Goal: Task Accomplishment & Management: Manage account settings

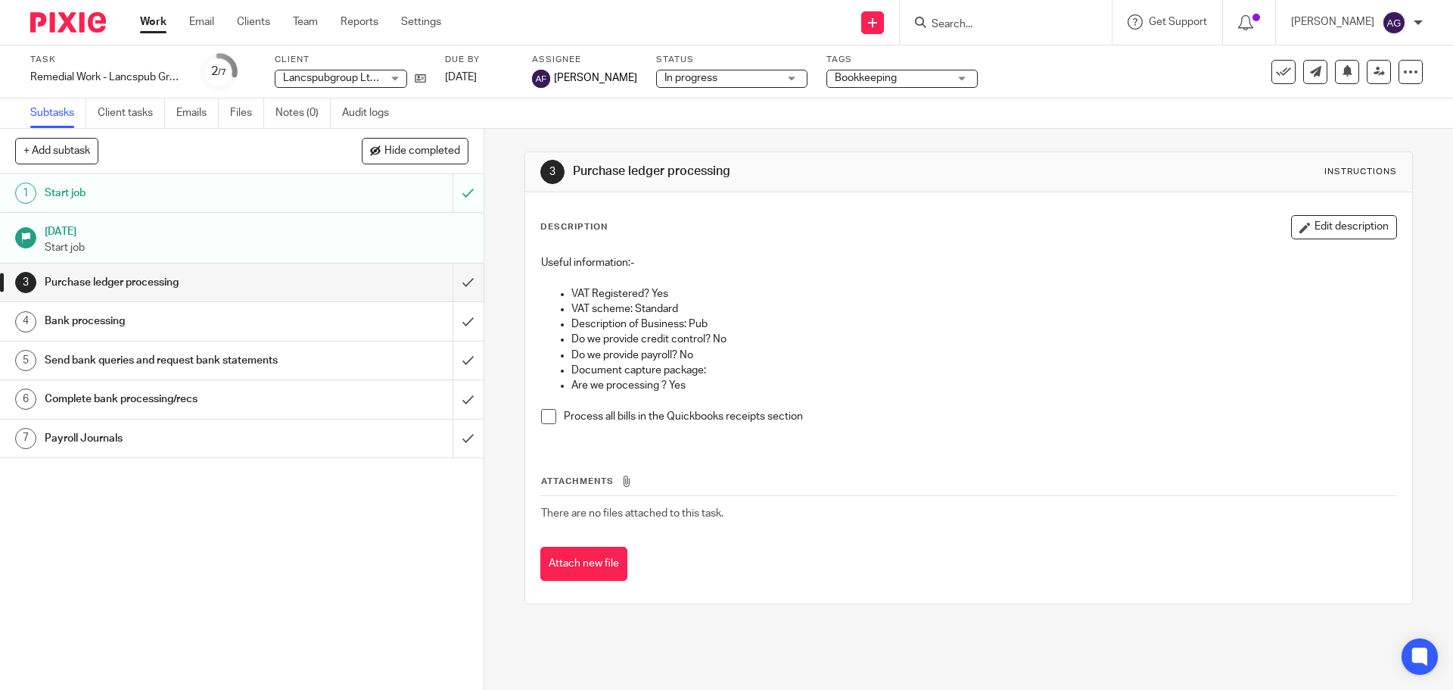
click at [187, 332] on h1 "Bank processing" at bounding box center [176, 321] width 262 height 23
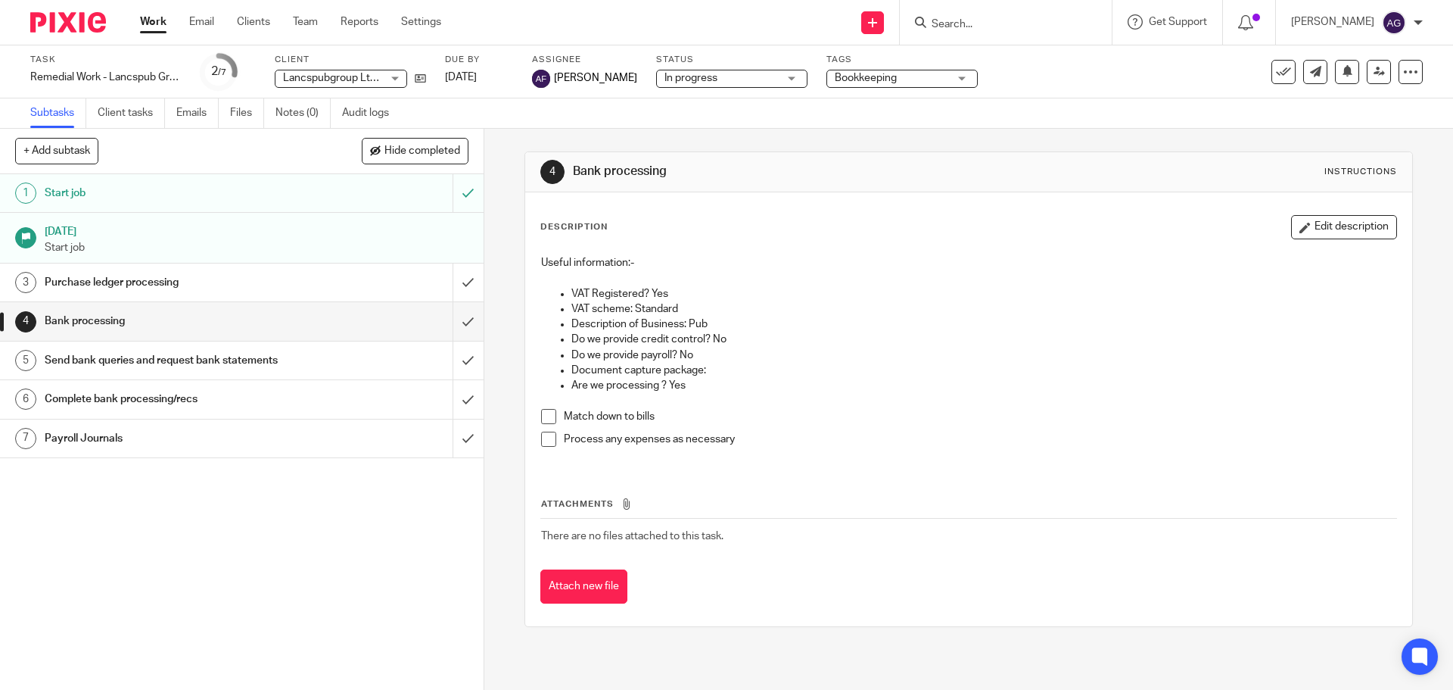
click at [175, 358] on h1 "Send bank queries and request bank statements" at bounding box center [176, 360] width 262 height 23
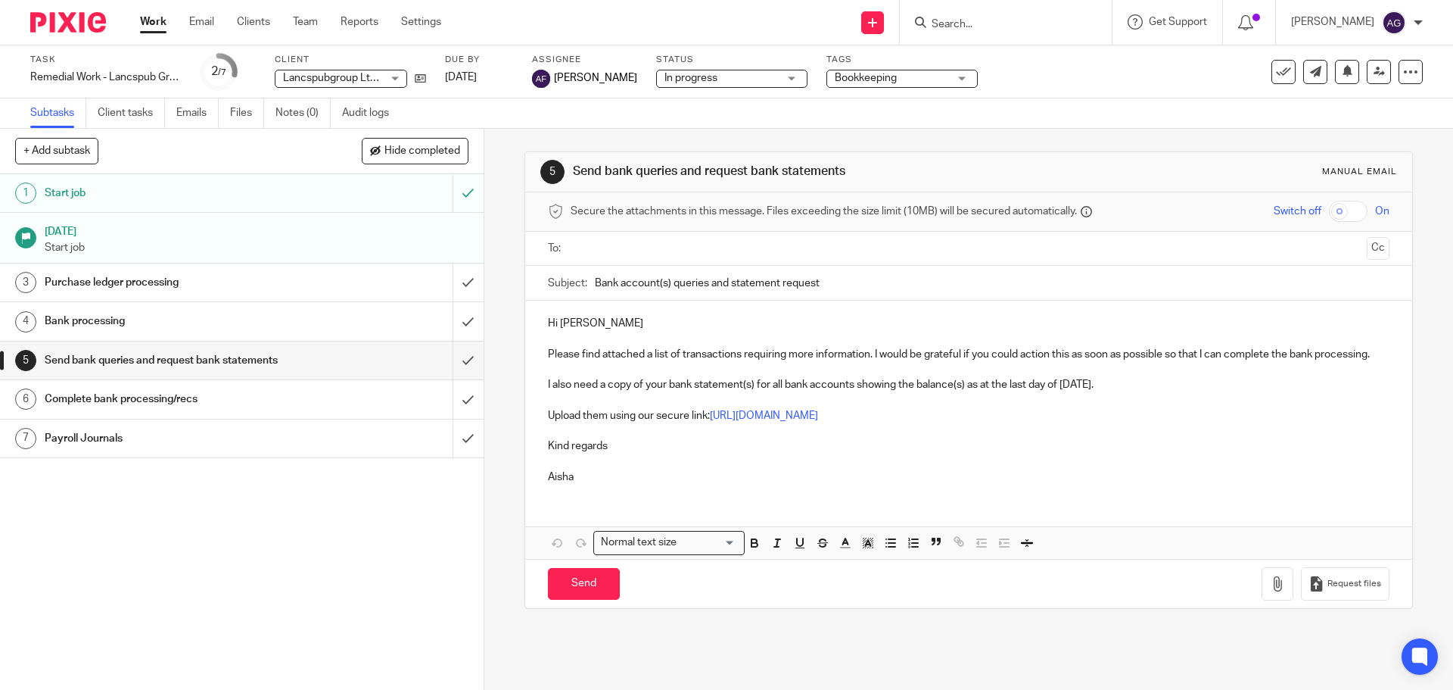
click at [160, 400] on h1 "Complete bank processing/recs" at bounding box center [176, 399] width 262 height 23
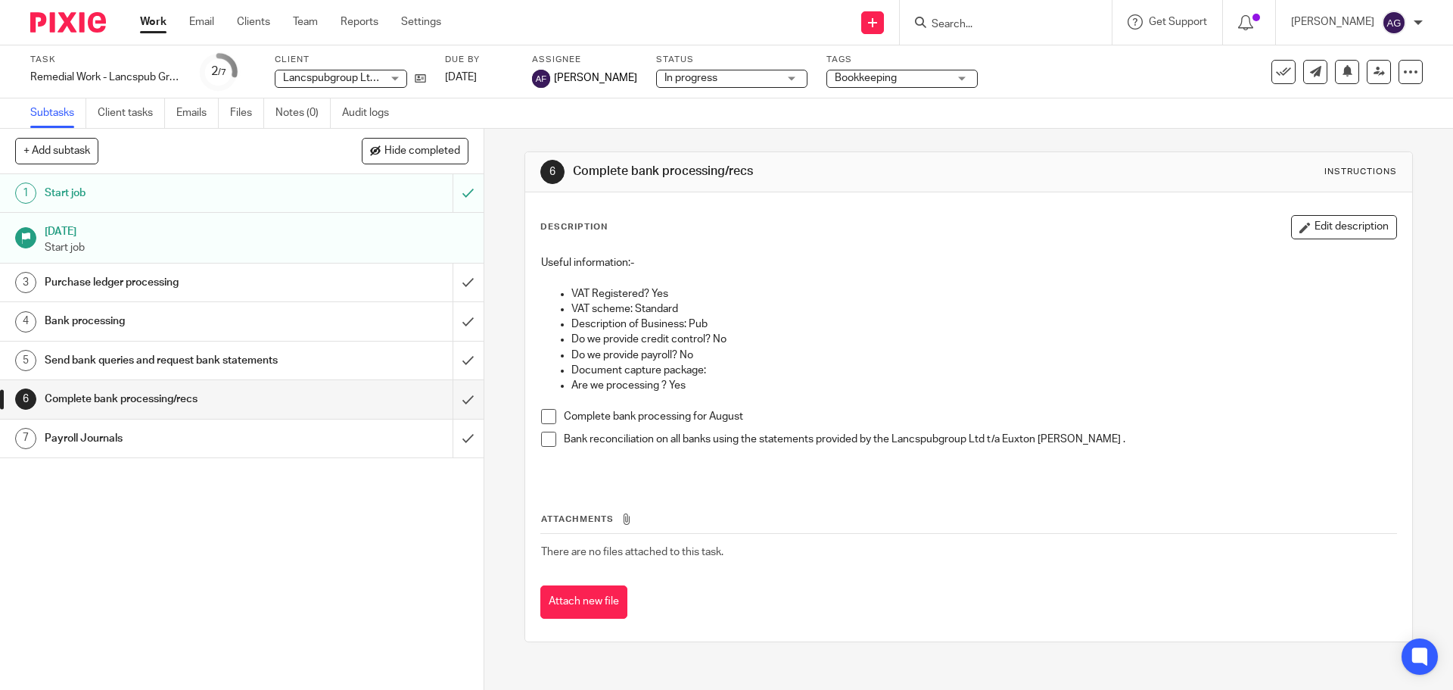
click at [140, 434] on h1 "Payroll Journals" at bounding box center [176, 438] width 262 height 23
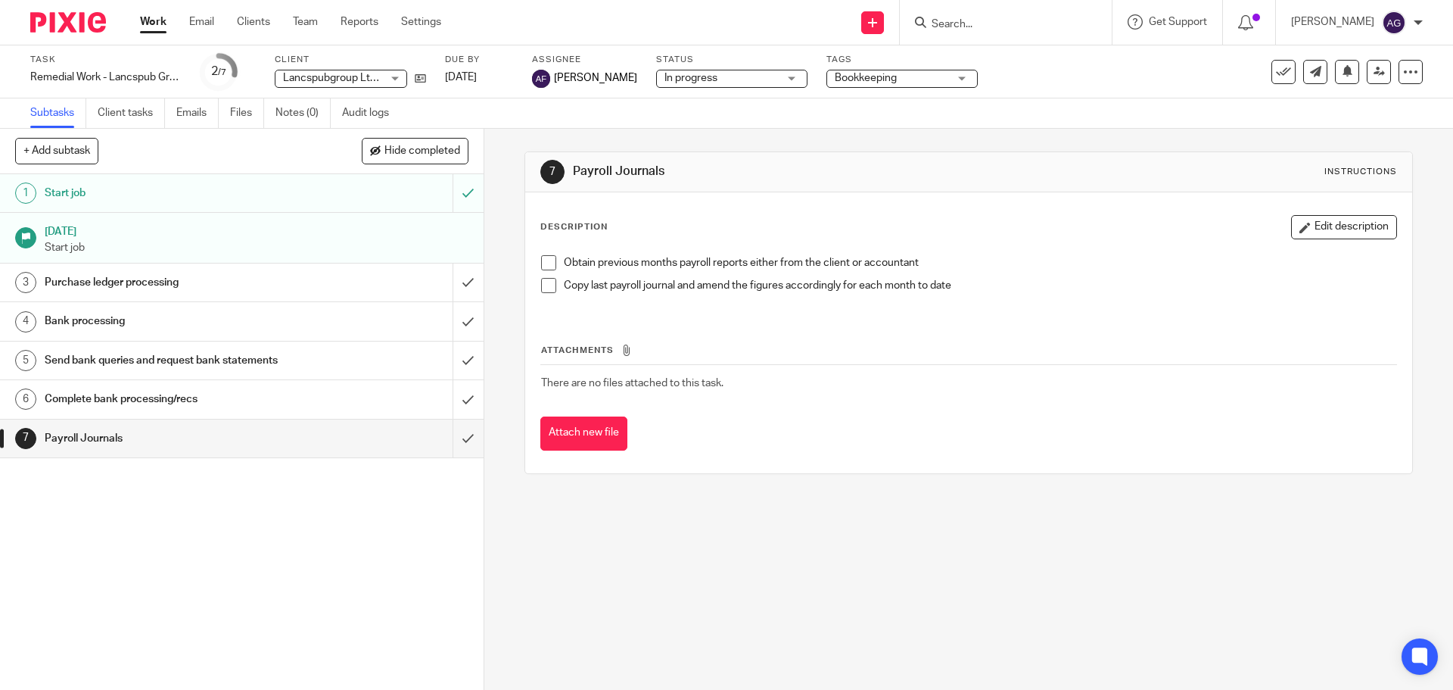
click at [808, 564] on div "7 Payroll Journals Instructions Description Edit description Obtain previous mo…" at bounding box center [968, 409] width 969 height 561
click at [75, 24] on img at bounding box center [68, 22] width 76 height 20
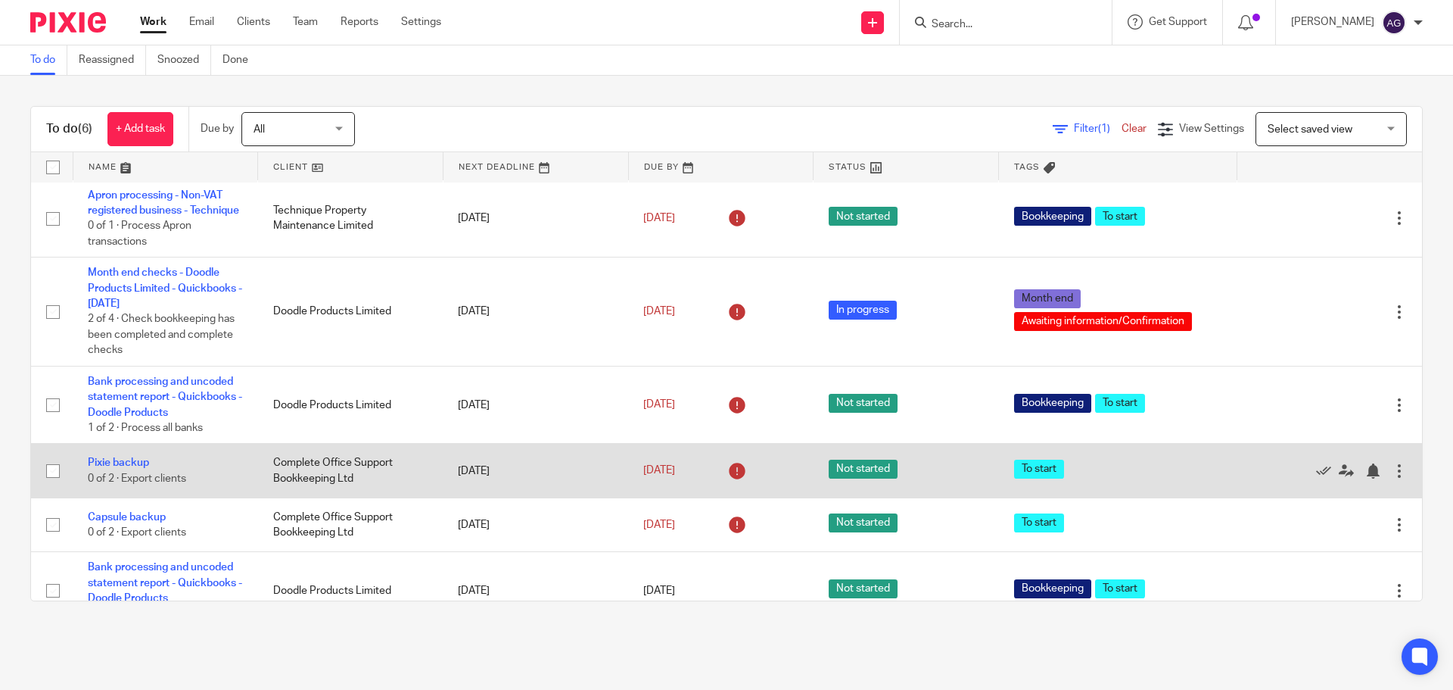
scroll to position [47, 0]
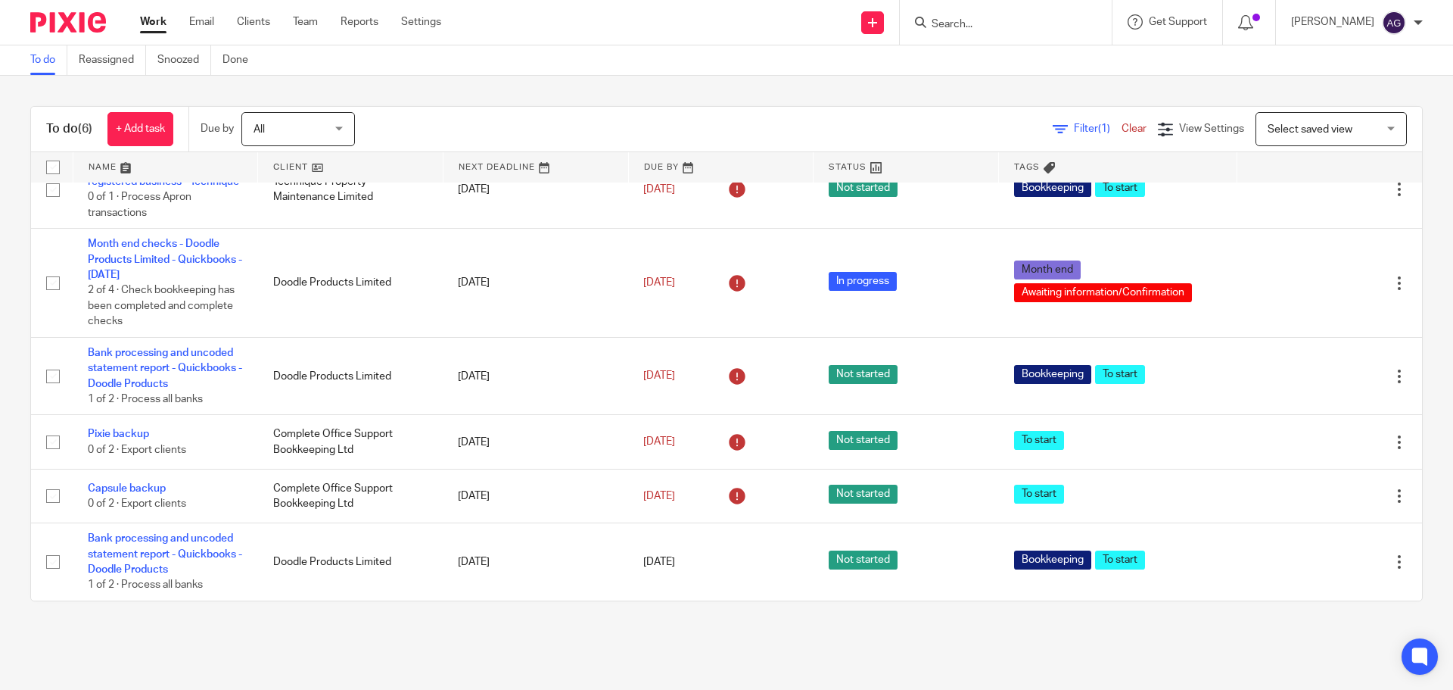
click at [164, 625] on div "To do (6) + Add task Due by All All Today Tomorrow This week Next week This mon…" at bounding box center [726, 354] width 1453 height 556
